Goal: Navigation & Orientation: Find specific page/section

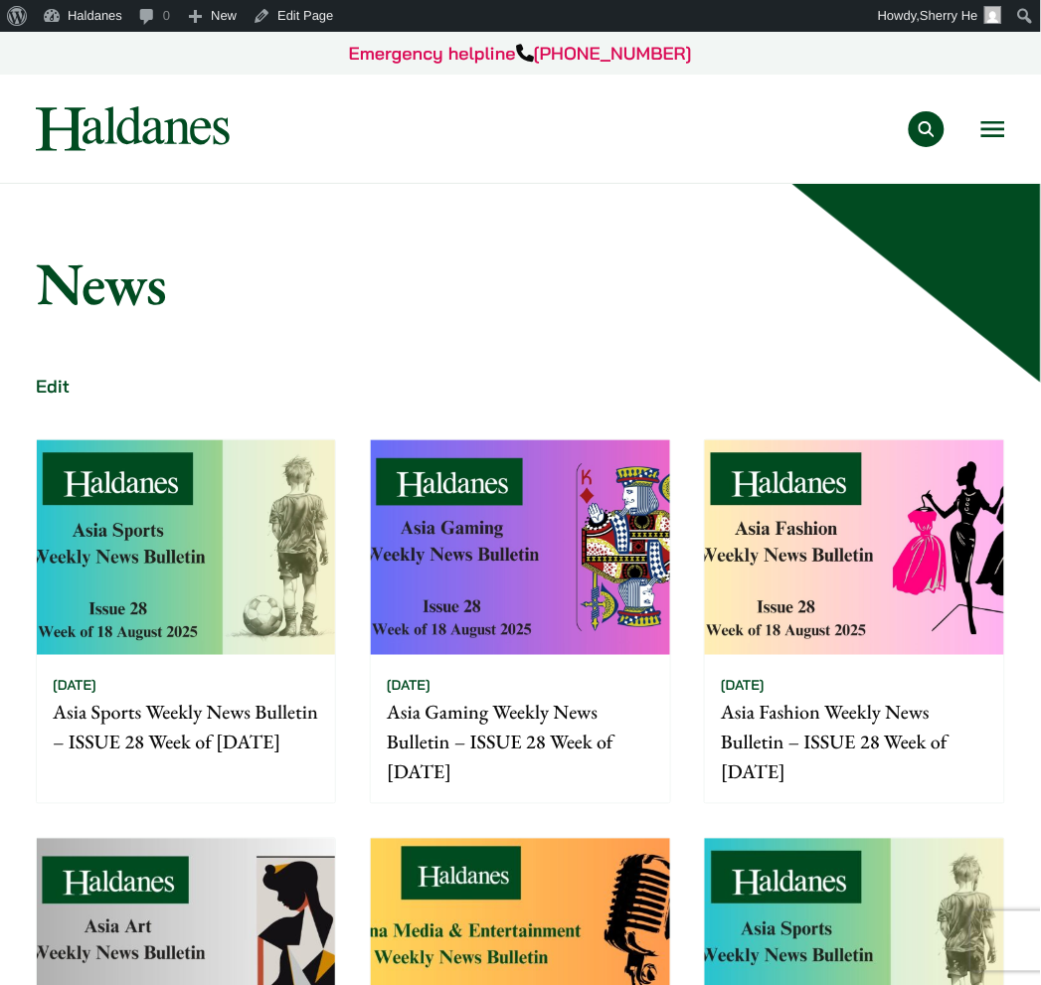
click at [223, 134] on img at bounding box center [133, 128] width 194 height 45
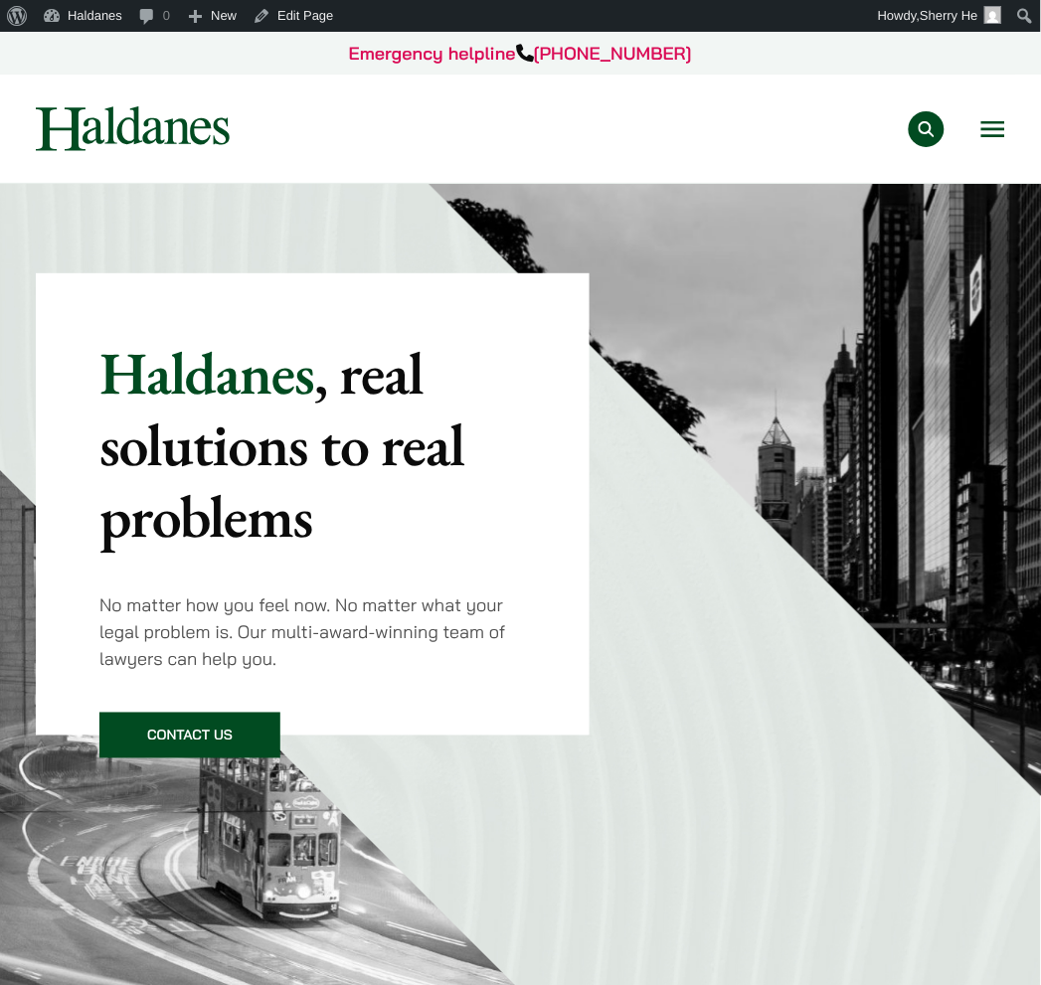
click at [996, 127] on button "Open menu" at bounding box center [993, 129] width 24 height 16
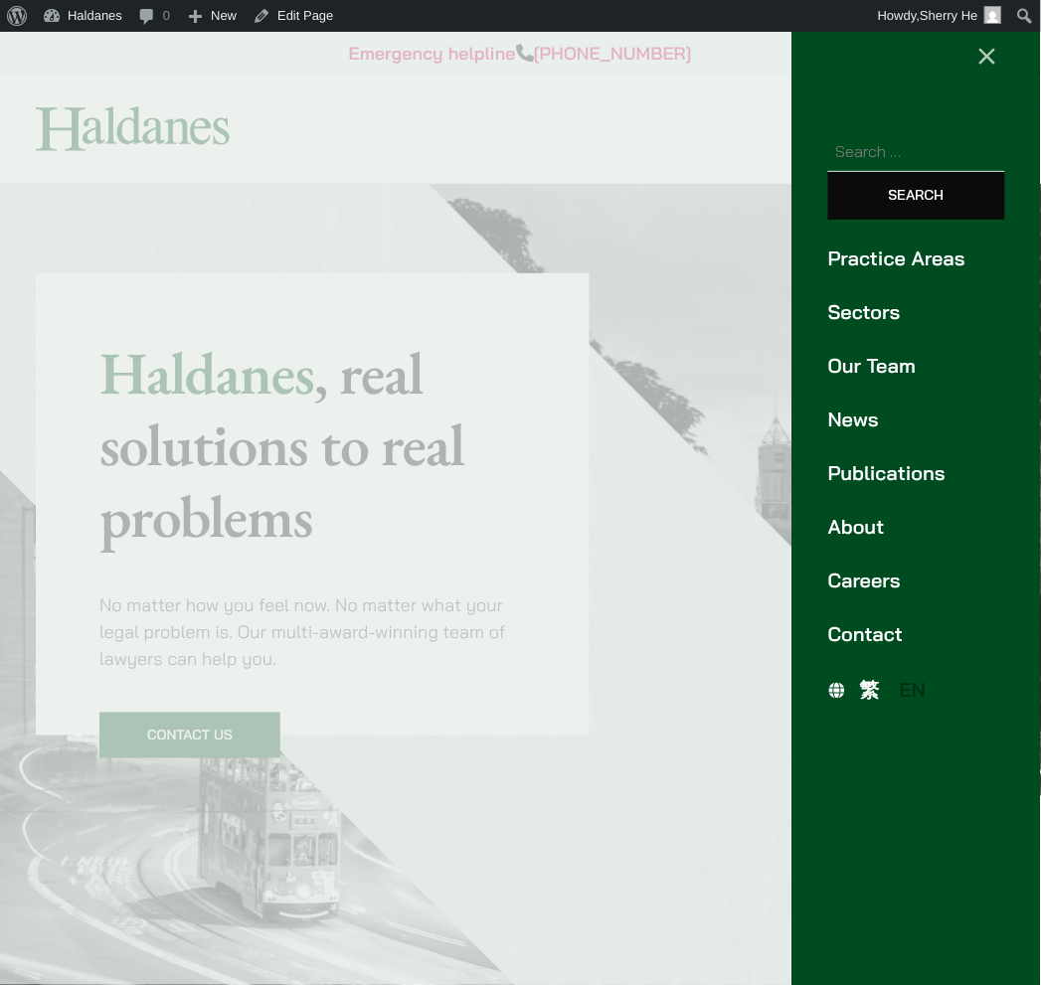
click at [863, 686] on span "繁" at bounding box center [870, 690] width 20 height 25
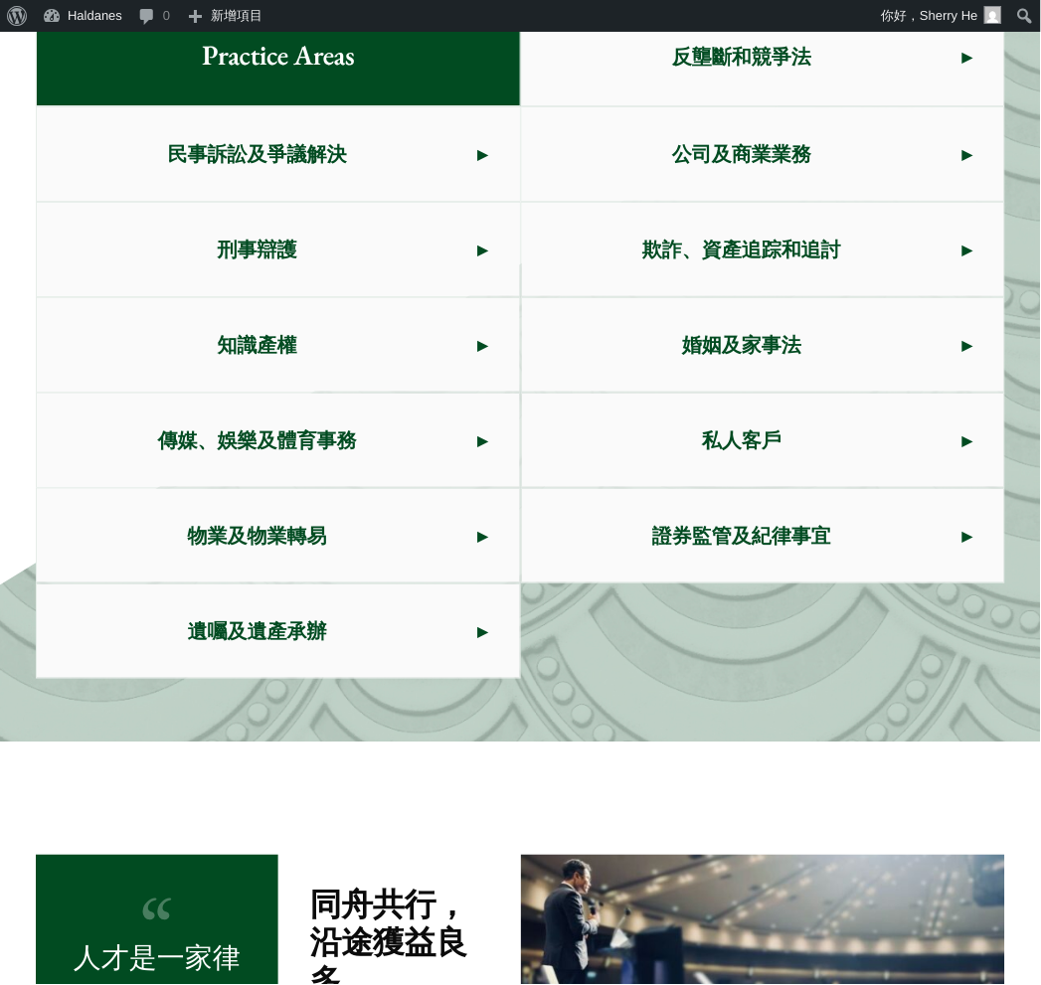
scroll to position [1767, 0]
